Goal: Navigation & Orientation: Find specific page/section

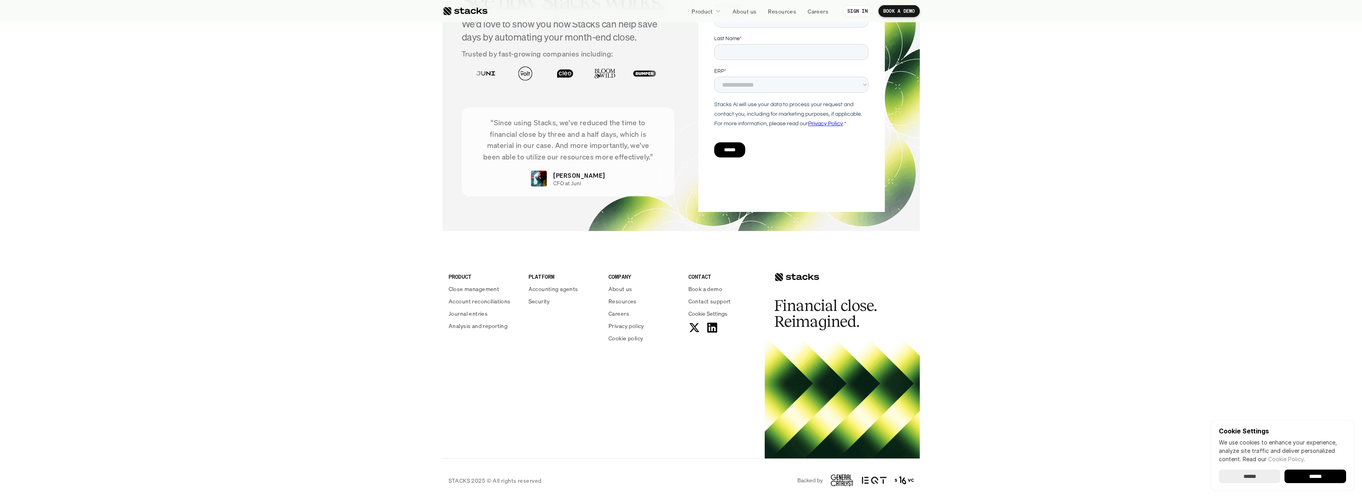
scroll to position [2711, 0]
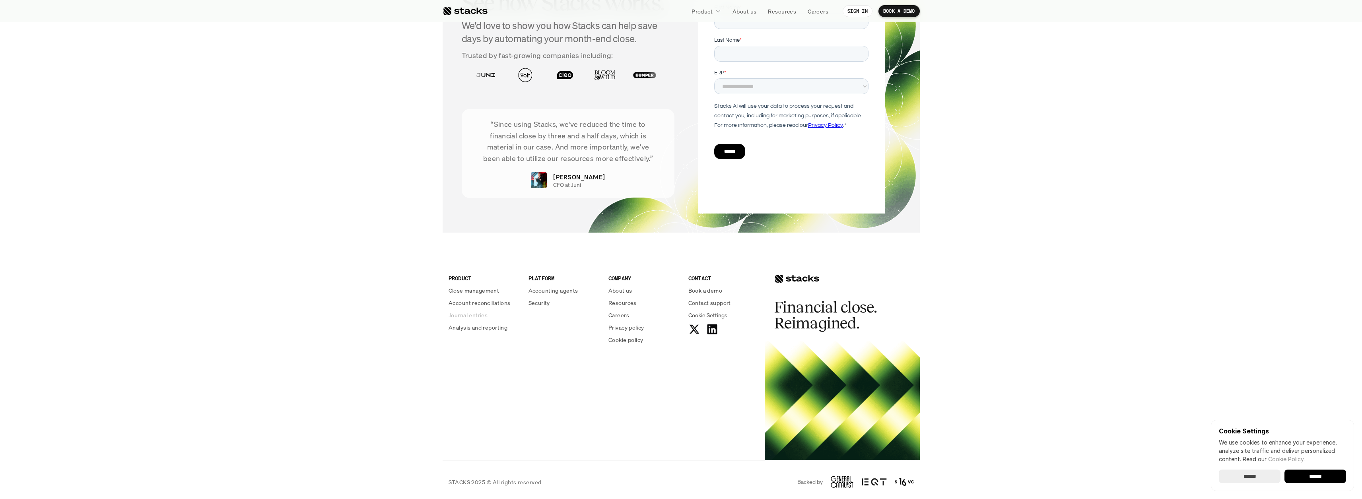
click at [471, 313] on p "Journal entries" at bounding box center [467, 315] width 39 height 8
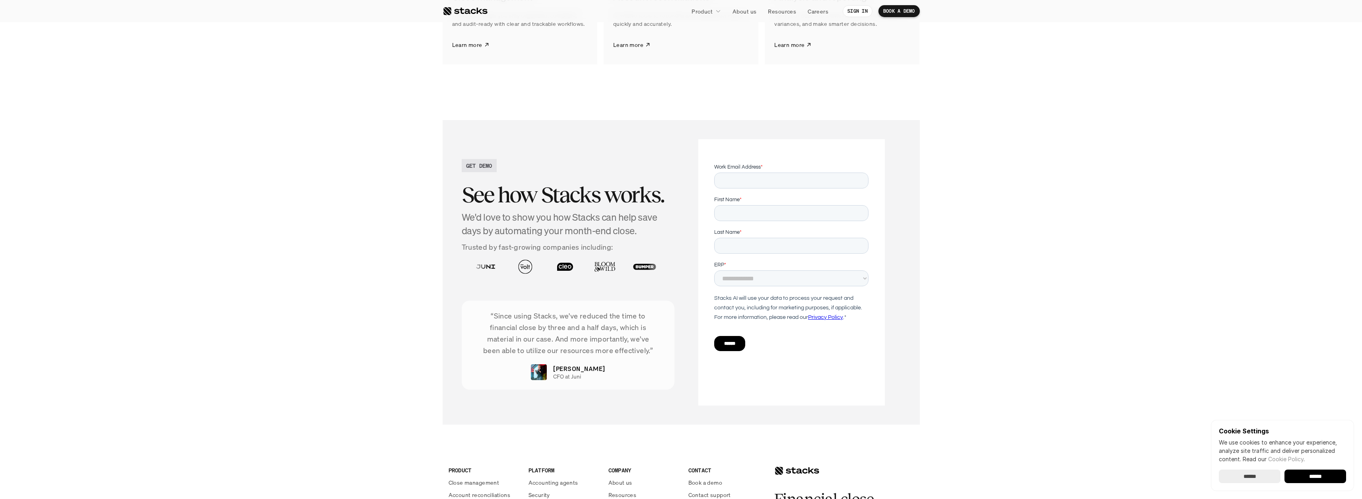
scroll to position [1508, 0]
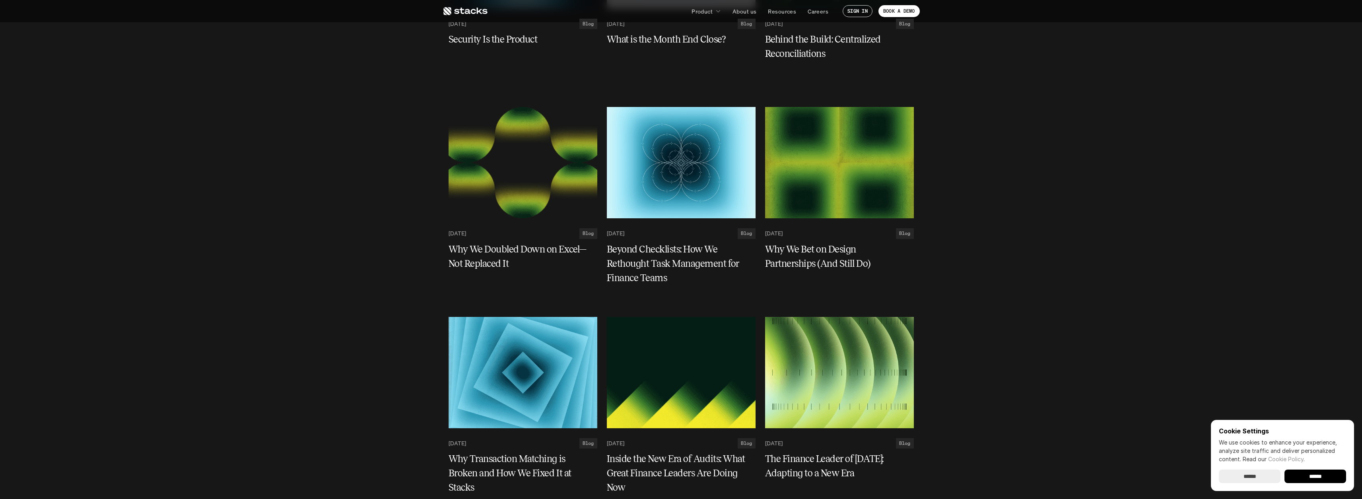
scroll to position [2749, 0]
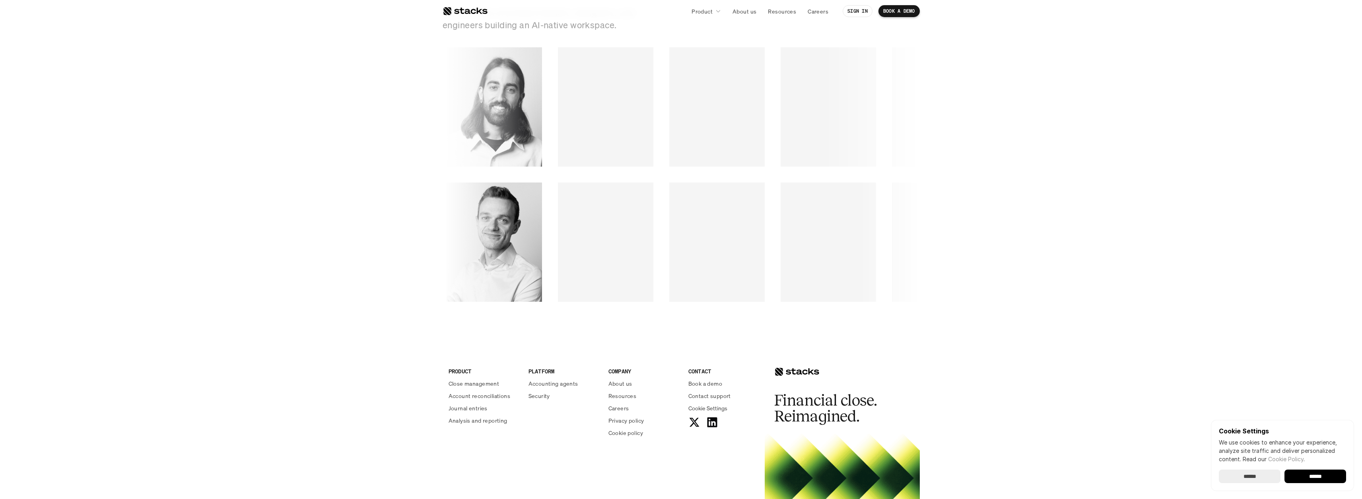
scroll to position [1046, 0]
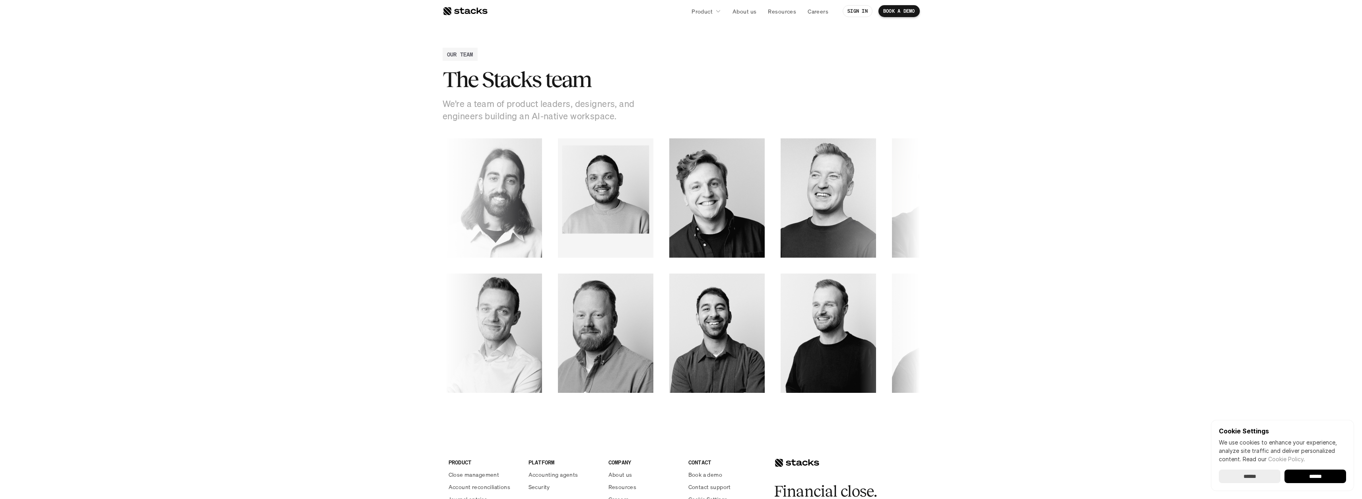
click at [610, 211] on div at bounding box center [670, 197] width 541 height 119
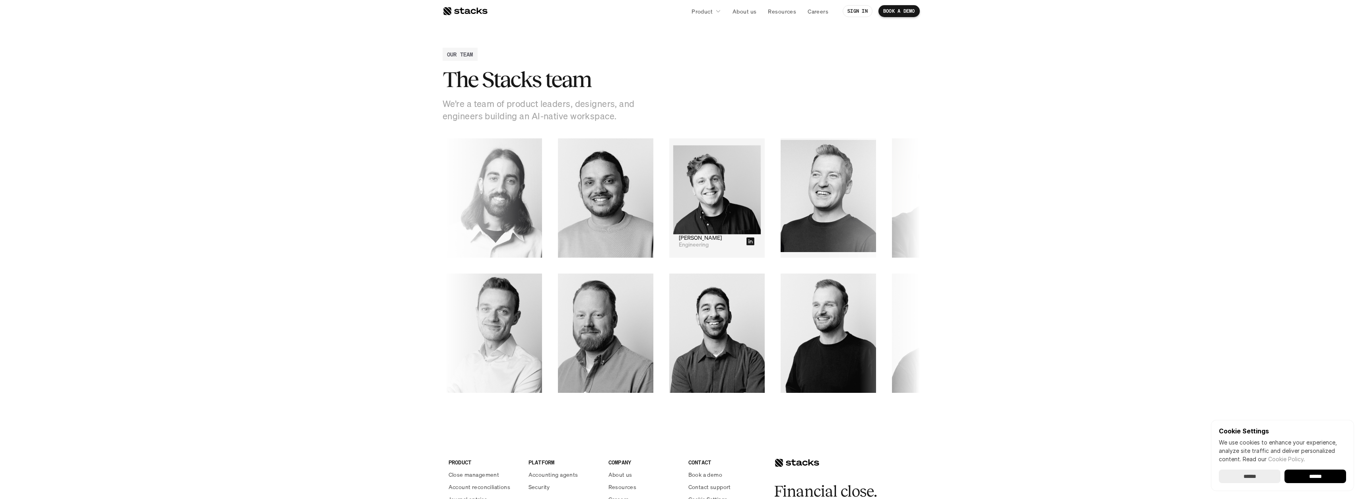
click at [645, 182] on img at bounding box center [662, 189] width 87 height 89
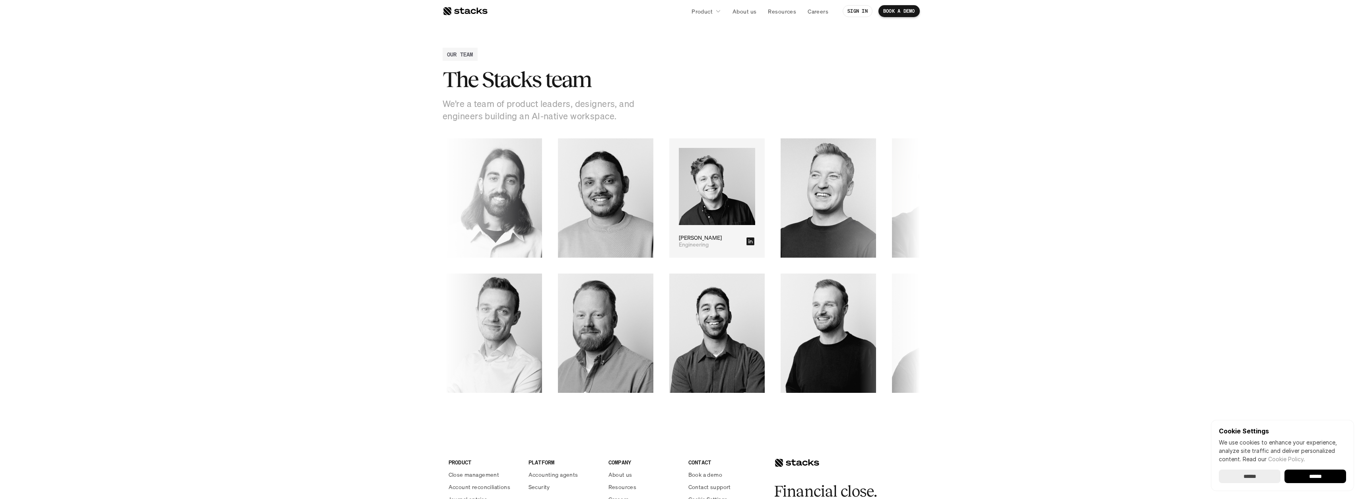
click at [698, 240] on icon at bounding box center [699, 241] width 8 height 8
